Goal: Find specific page/section: Find specific page/section

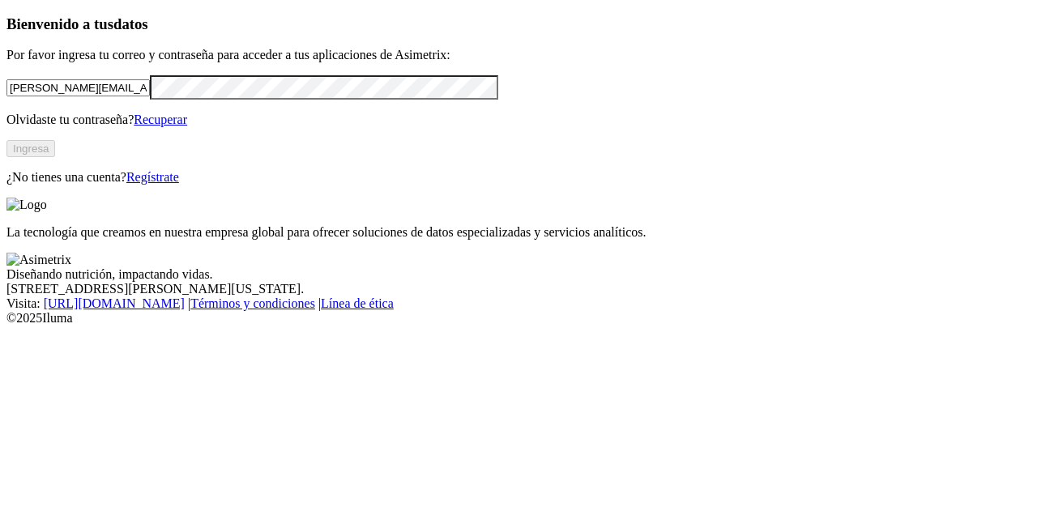
click at [178, 99] on div "adriana.duarte@iluma.bio" at bounding box center [518, 86] width 1024 height 23
drag, startPoint x: 209, startPoint y: 112, endPoint x: 0, endPoint y: 127, distance: 209.5
click at [6, 127] on div "Bienvenido a tus datos Por favor ingresa tu correo y contraseña para acceder a …" at bounding box center [518, 99] width 1024 height 169
type input "manuel.maje@adiquim.com"
click input "submit" at bounding box center [0, 0] width 0 height 0
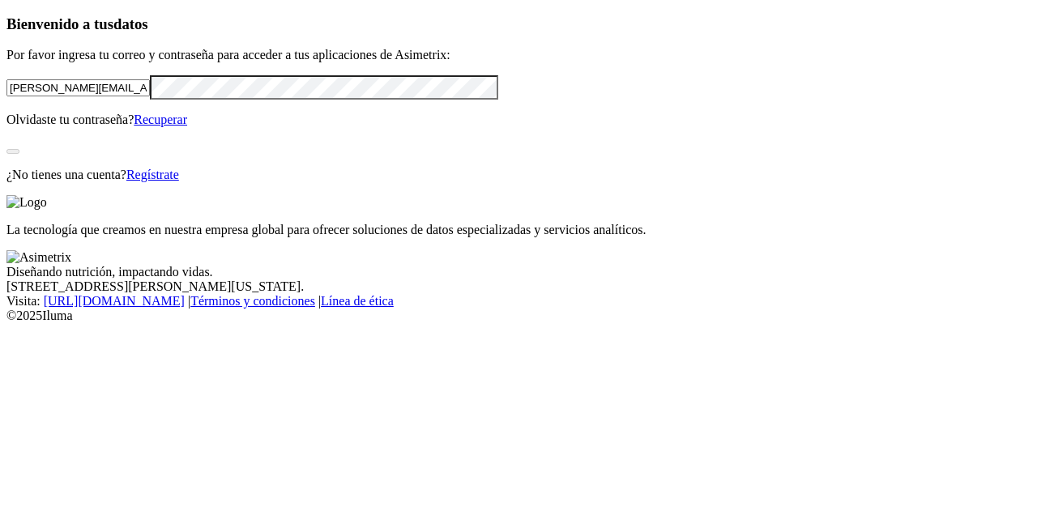
click at [302, 182] on div "Bienvenido a tus datos Por favor ingresa tu correo y contraseña para acceder a …" at bounding box center [518, 98] width 1024 height 167
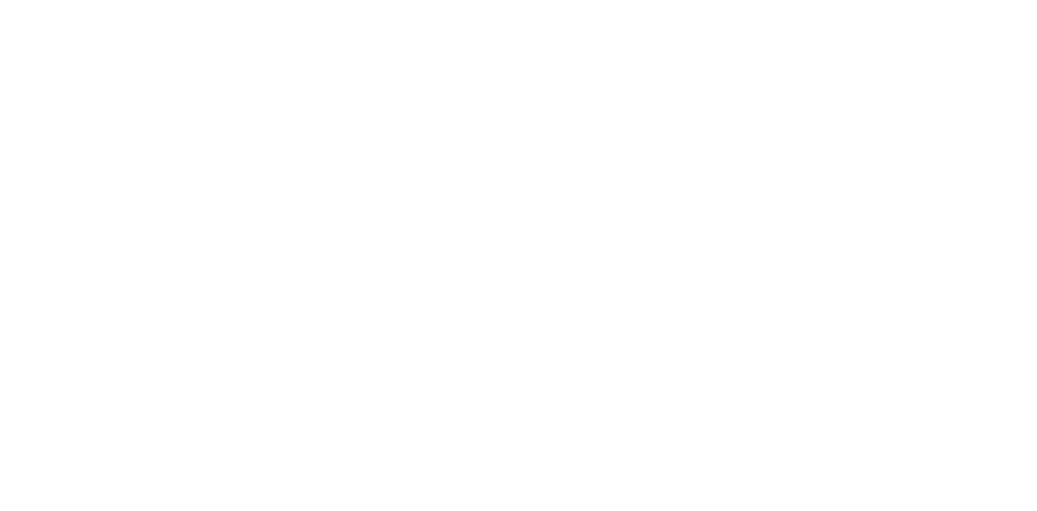
drag, startPoint x: 450, startPoint y: 213, endPoint x: 458, endPoint y: 212, distance: 8.1
